Goal: Task Accomplishment & Management: Use online tool/utility

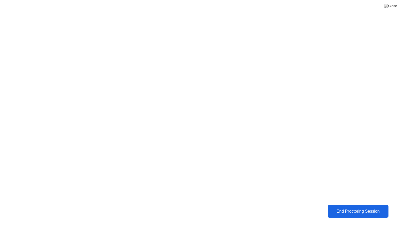
click at [359, 210] on div "End Proctoring Session" at bounding box center [358, 211] width 58 height 5
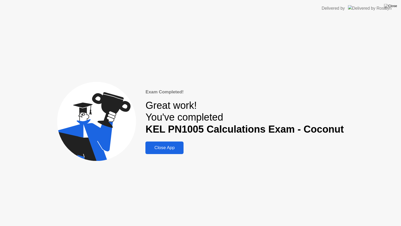
click at [178, 152] on button "Close App" at bounding box center [165, 147] width 38 height 13
